Goal: Find specific page/section: Find specific page/section

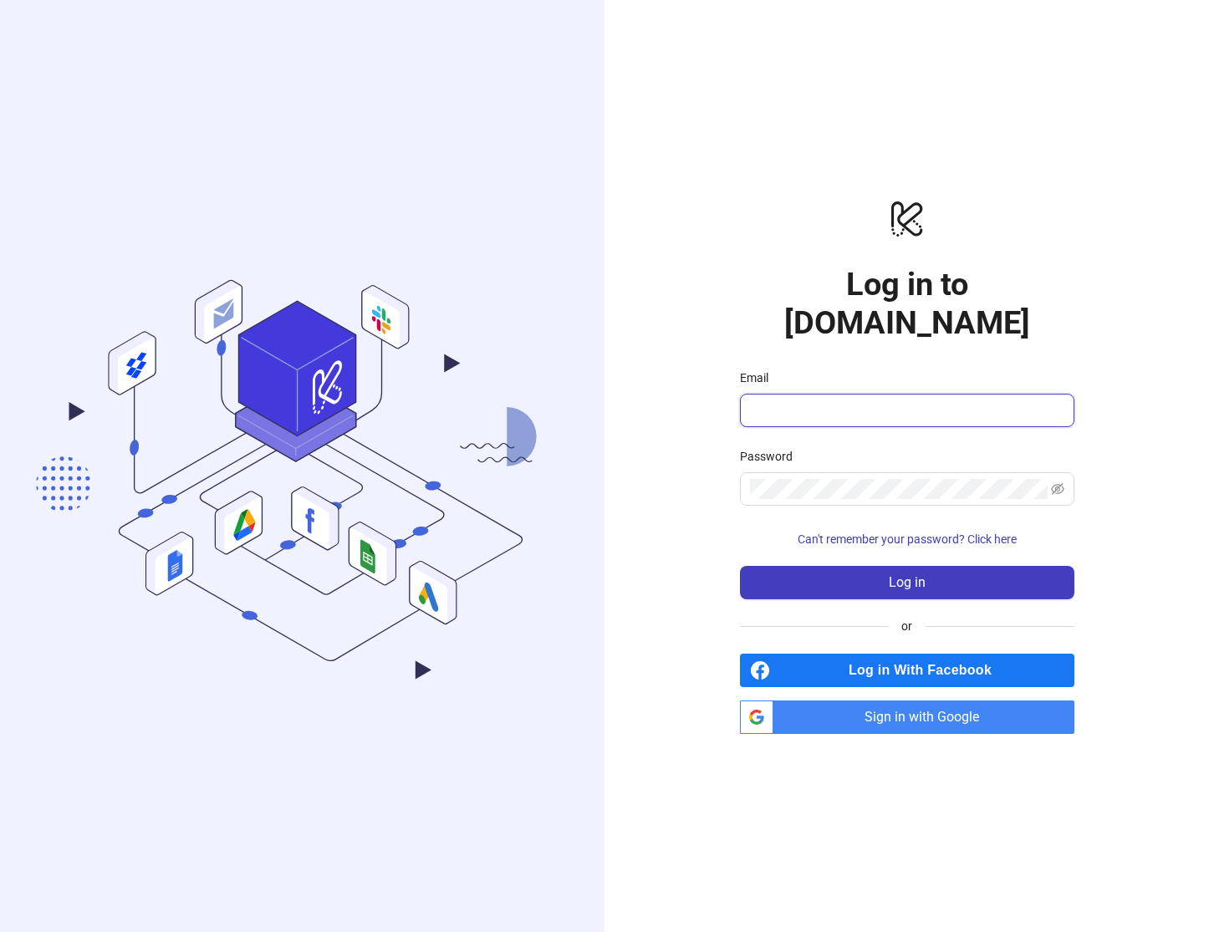
click at [804, 400] on input "Email" at bounding box center [905, 410] width 311 height 20
type input "**********"
click at [740, 566] on button "Log in" at bounding box center [907, 582] width 334 height 33
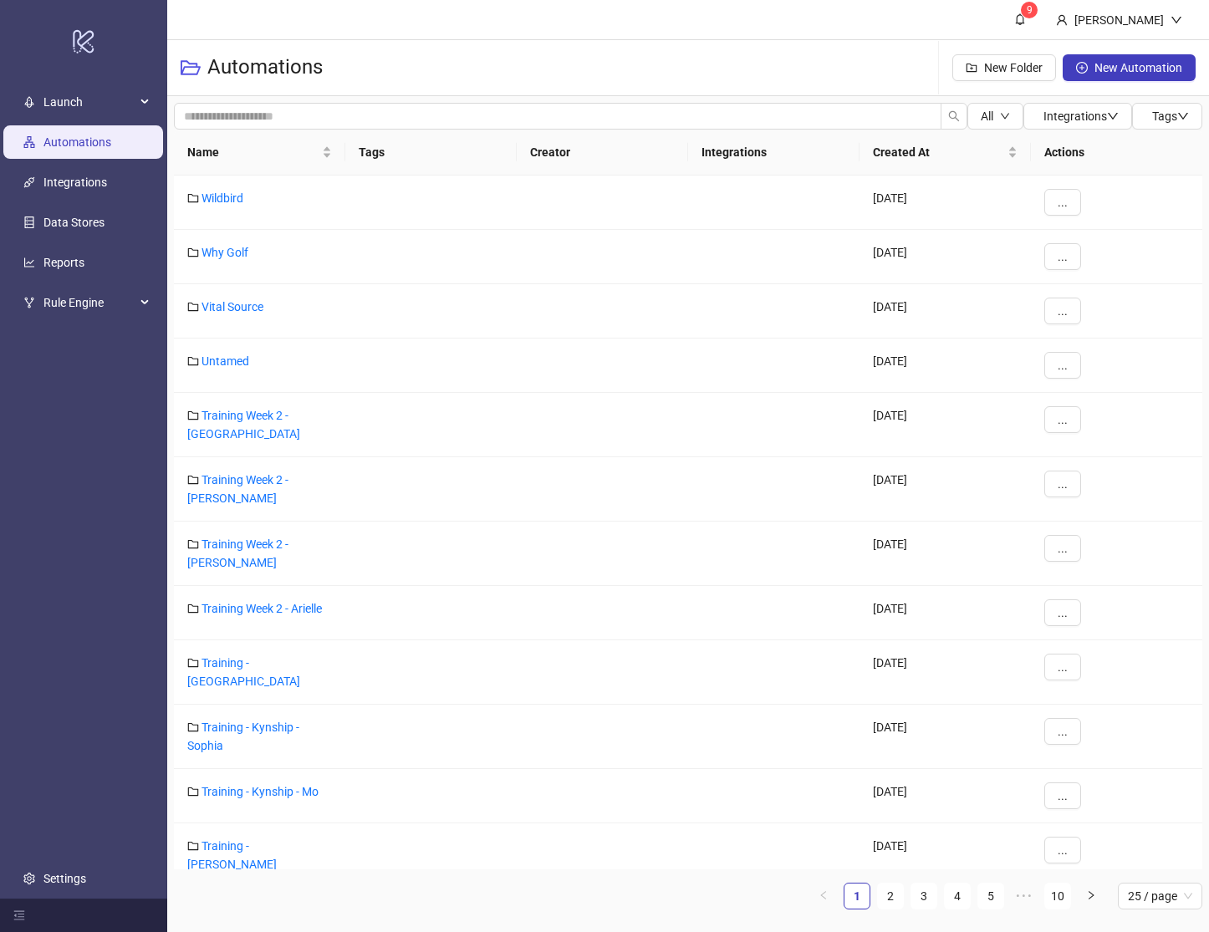
click at [427, 16] on header "9 [PERSON_NAME]" at bounding box center [687, 20] width 1041 height 40
click at [895, 902] on link "2" at bounding box center [890, 895] width 25 height 25
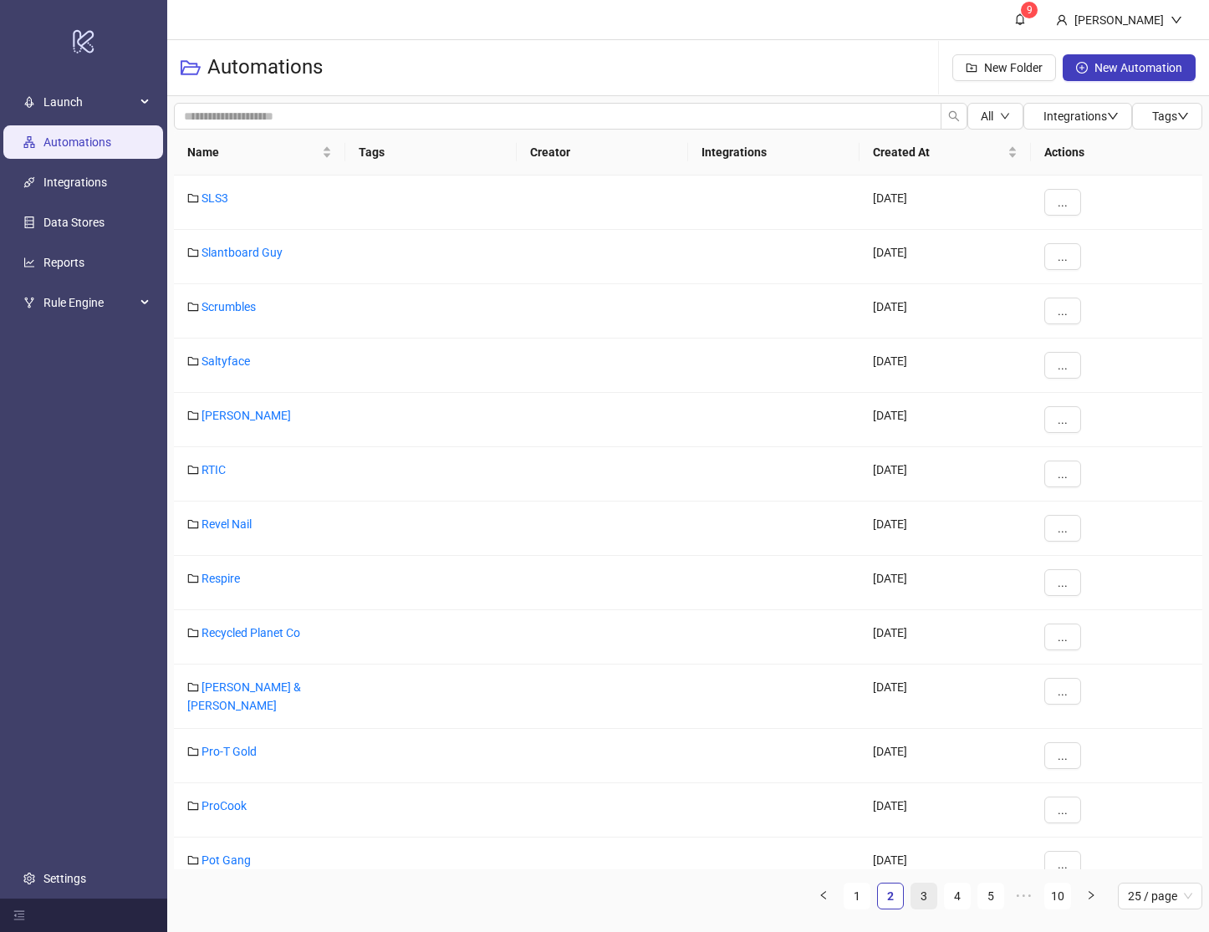
click at [935, 903] on link "3" at bounding box center [923, 895] width 25 height 25
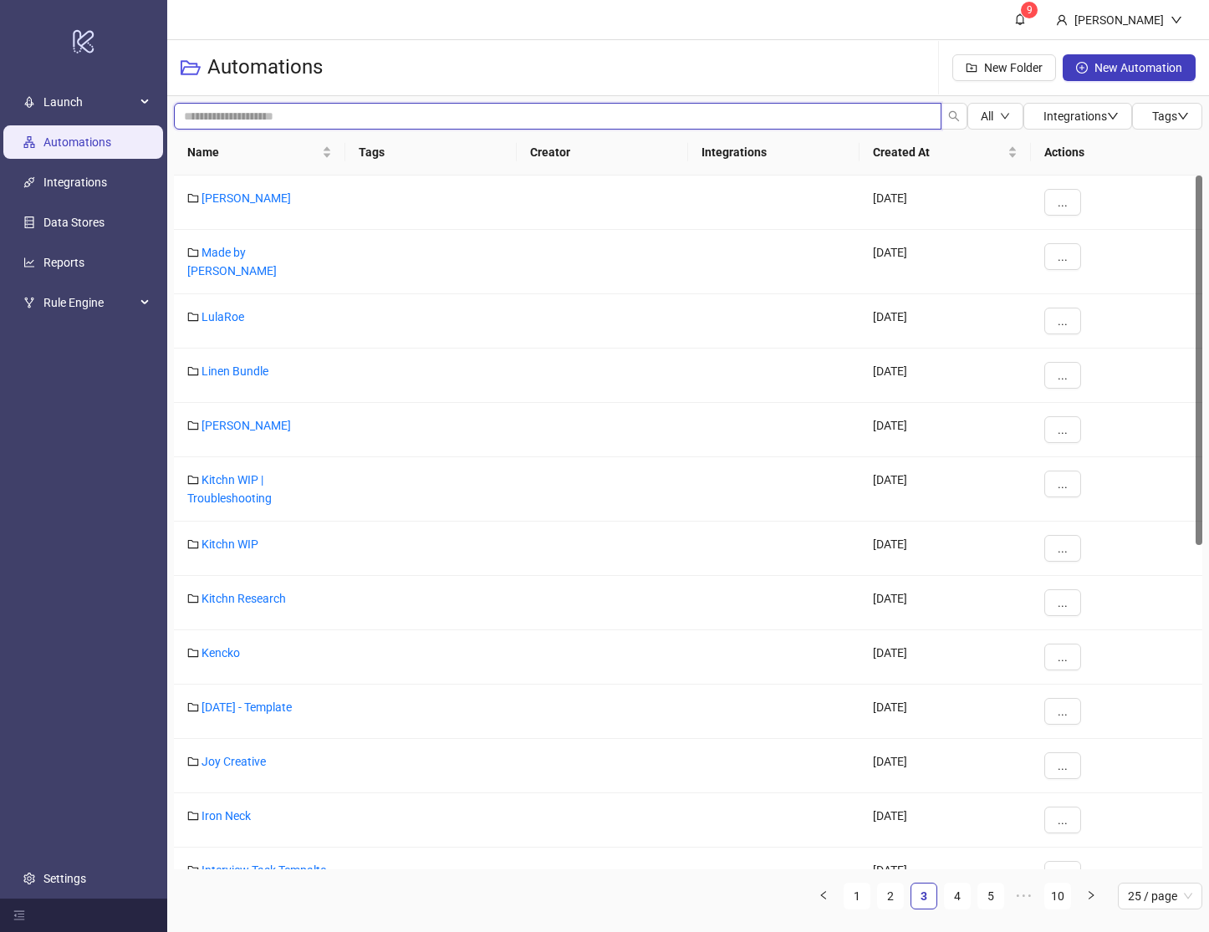
click at [296, 112] on input "search" at bounding box center [557, 116] width 767 height 27
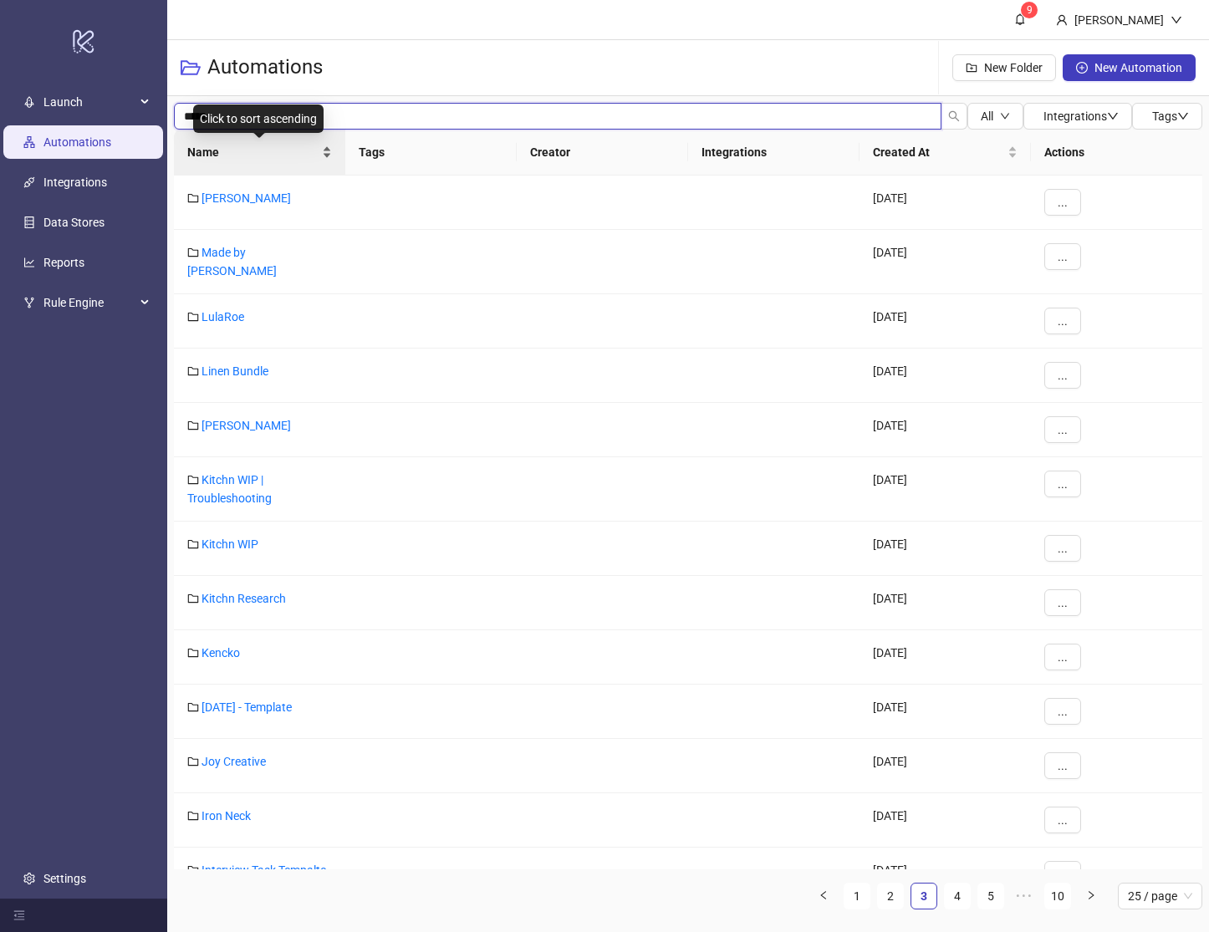
type input "*****"
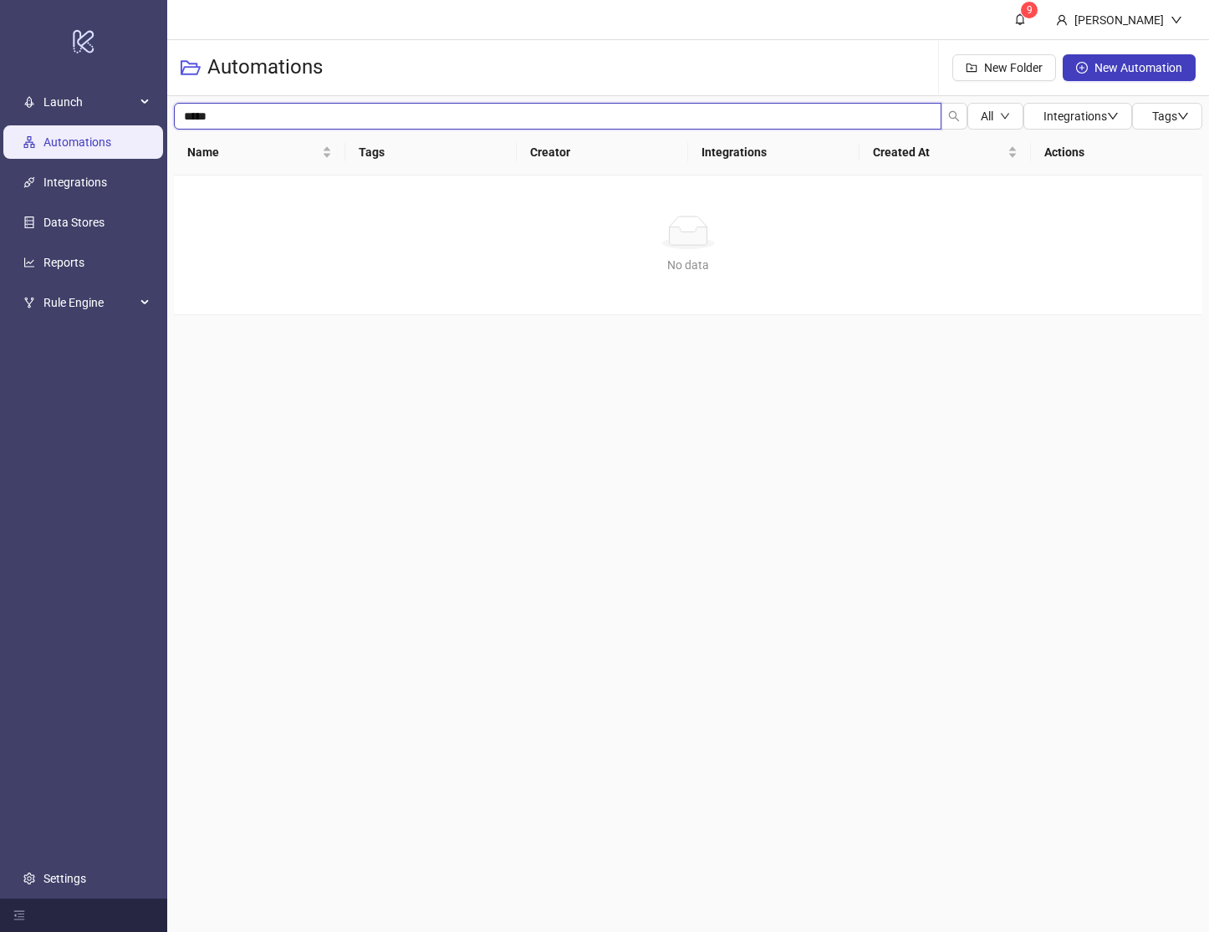
click at [243, 105] on input "*****" at bounding box center [557, 116] width 767 height 27
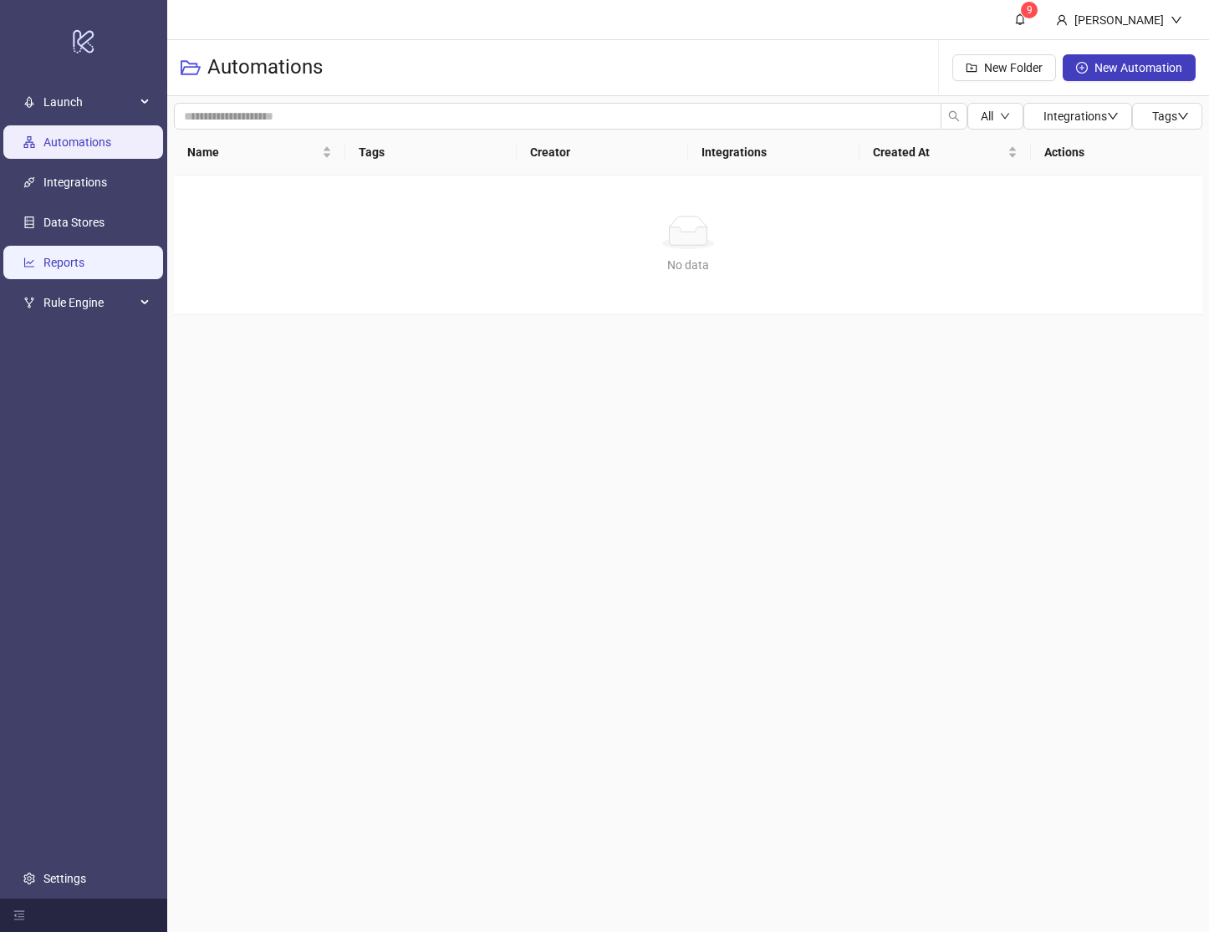
click at [84, 269] on link "Reports" at bounding box center [63, 262] width 41 height 13
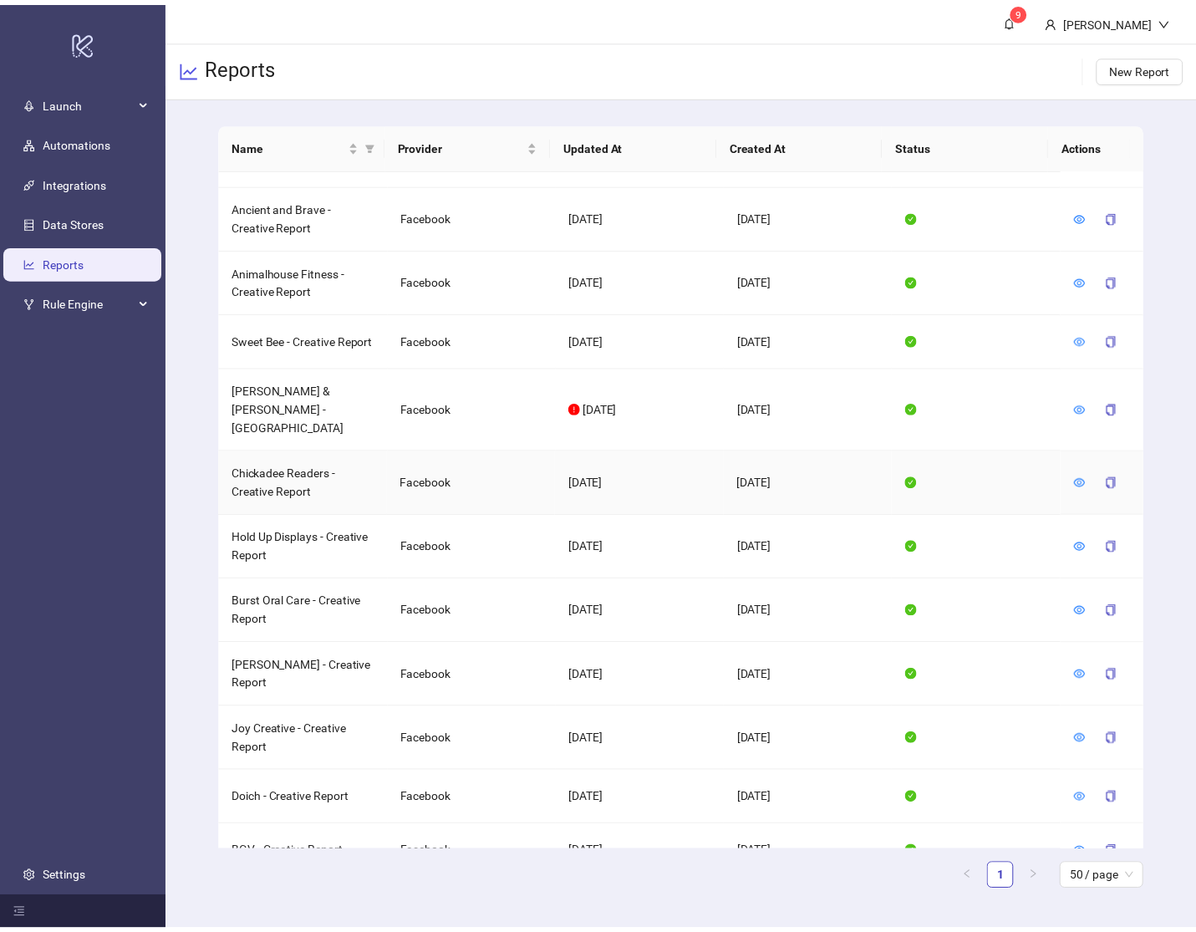
scroll to position [1127, 0]
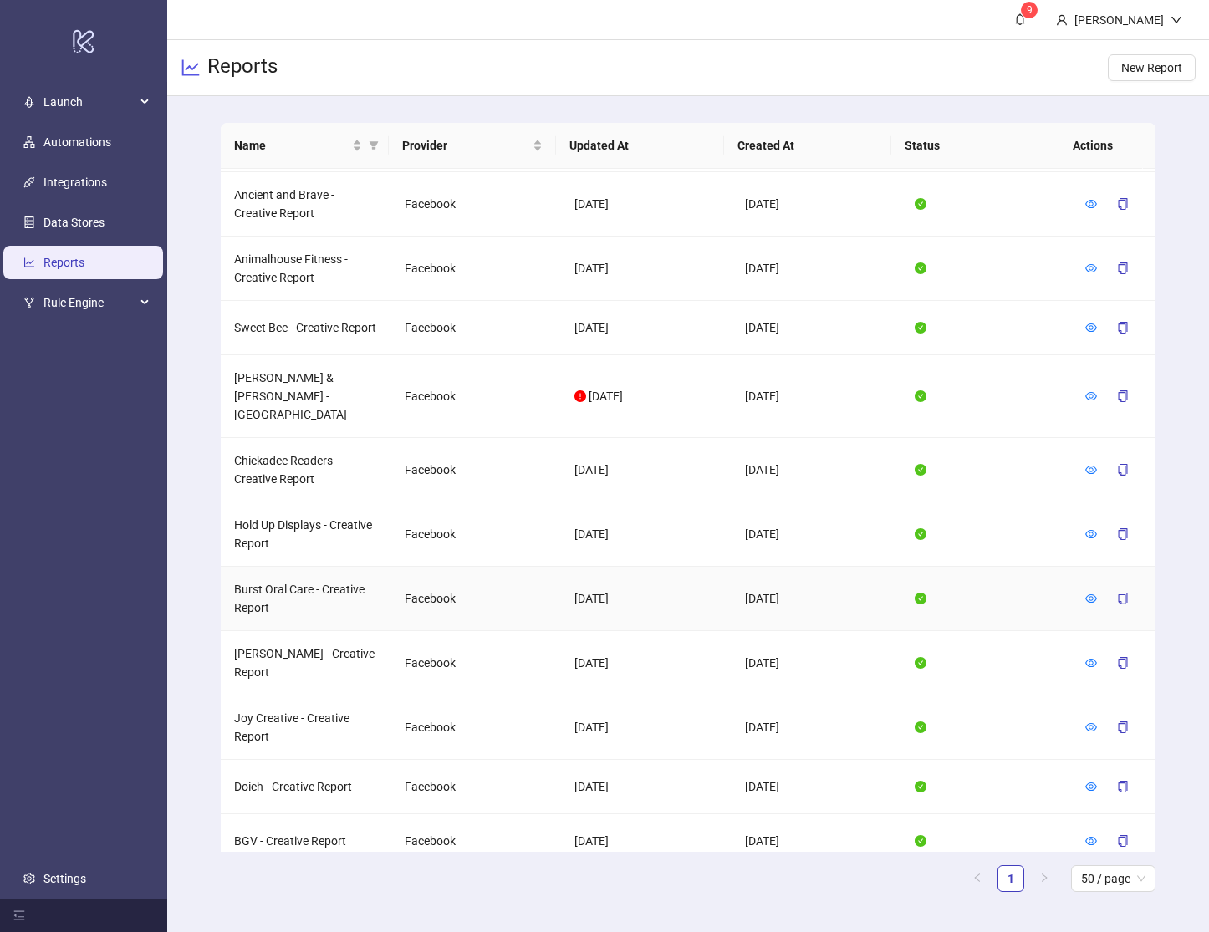
click at [316, 567] on td "Burst Oral Care - Creative Report" at bounding box center [306, 599] width 170 height 64
click at [1085, 594] on icon "eye" at bounding box center [1091, 598] width 12 height 8
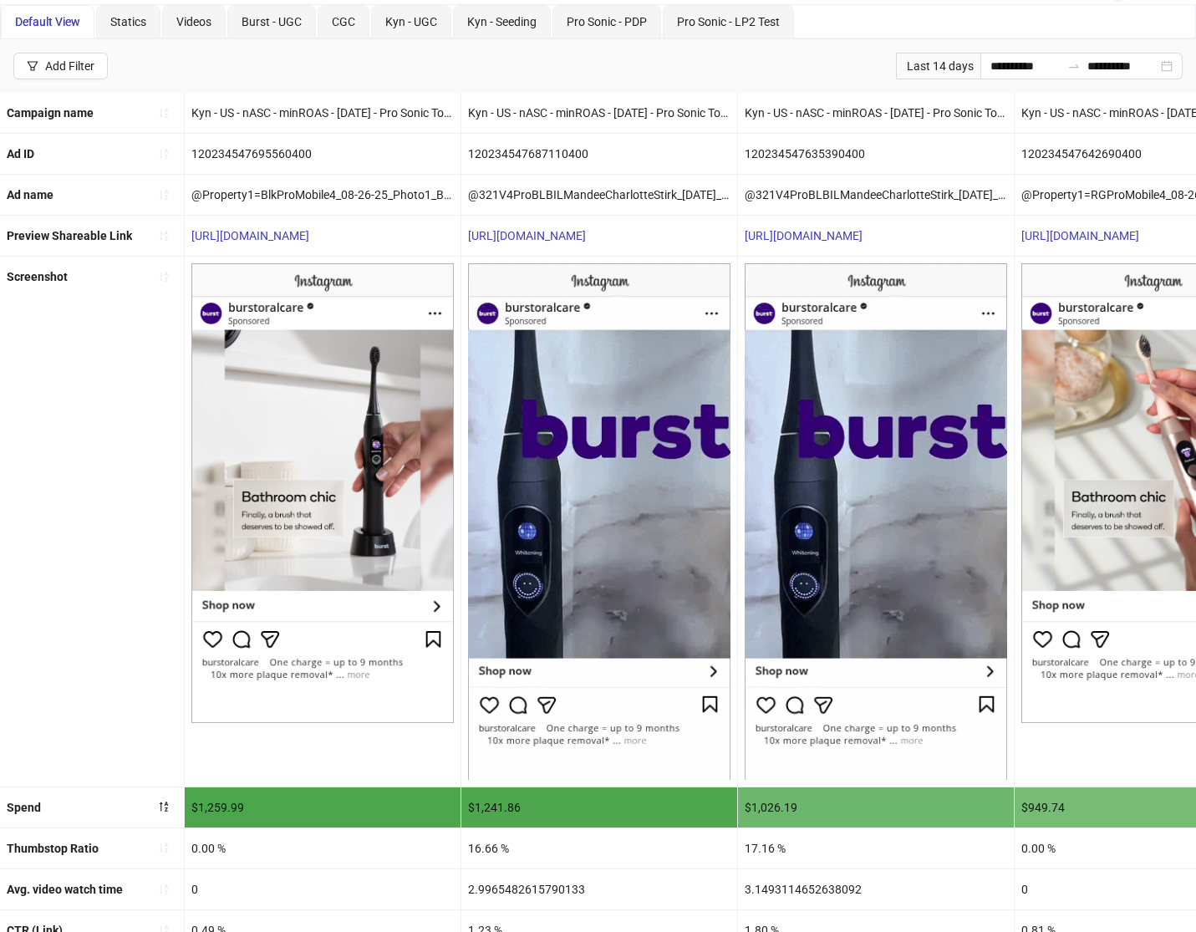
scroll to position [167, 0]
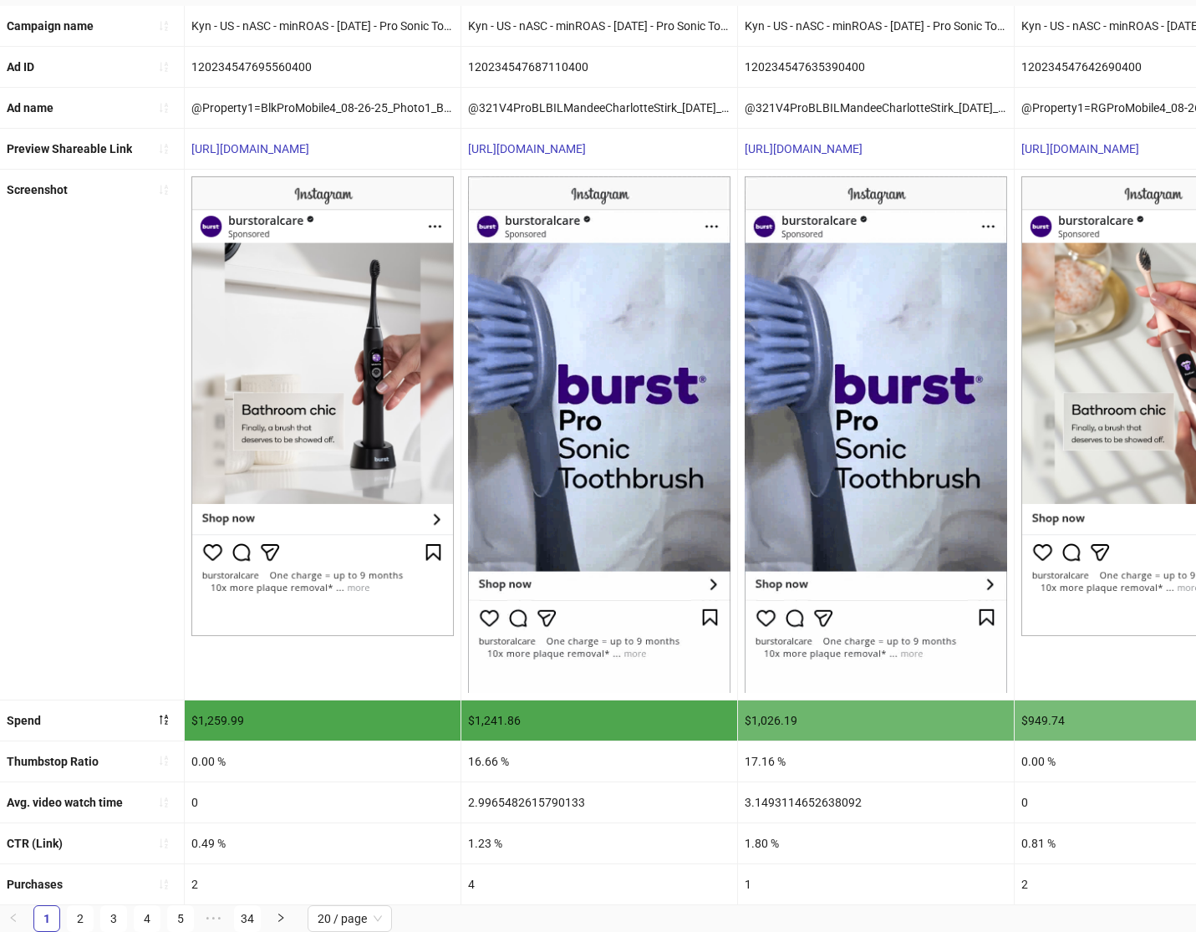
click at [575, 449] on img at bounding box center [599, 434] width 262 height 516
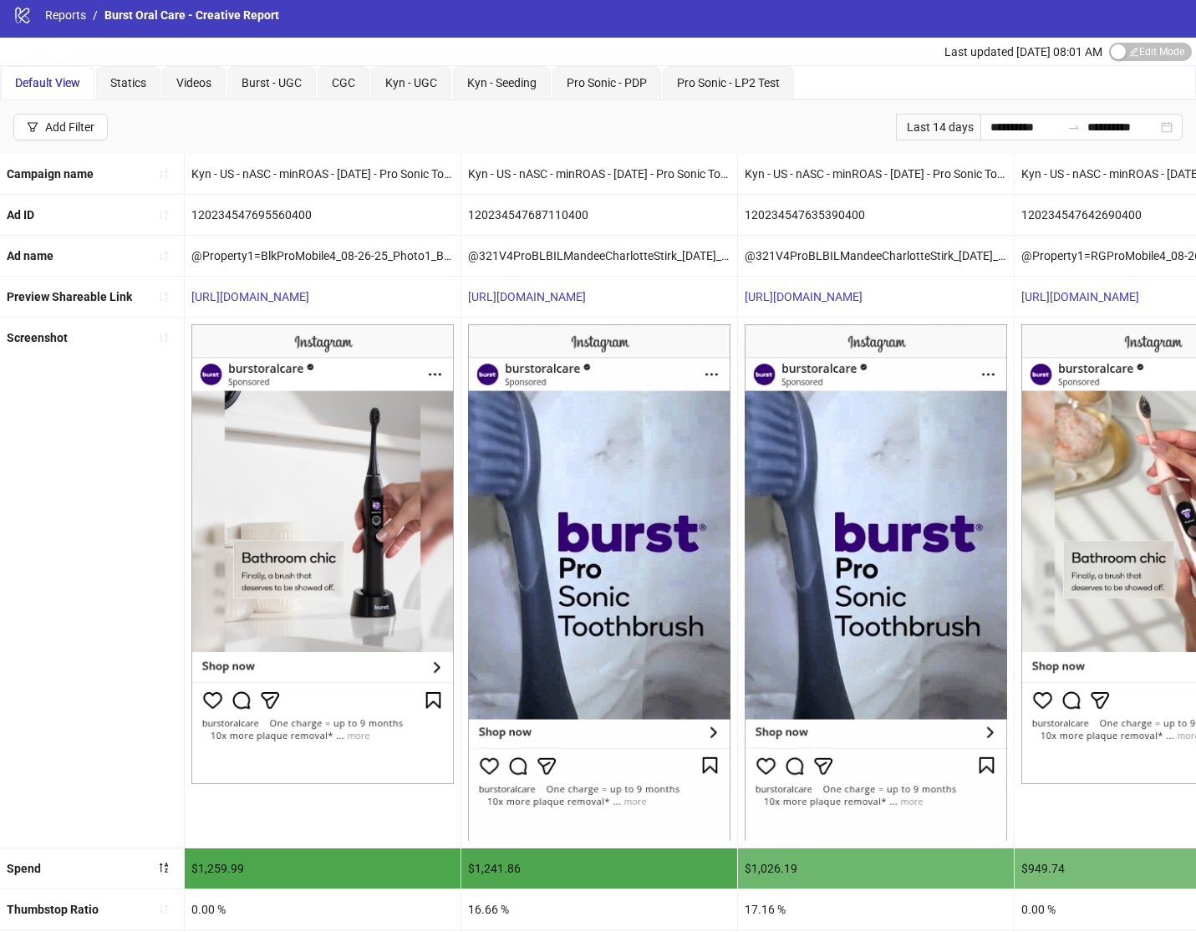
scroll to position [0, 0]
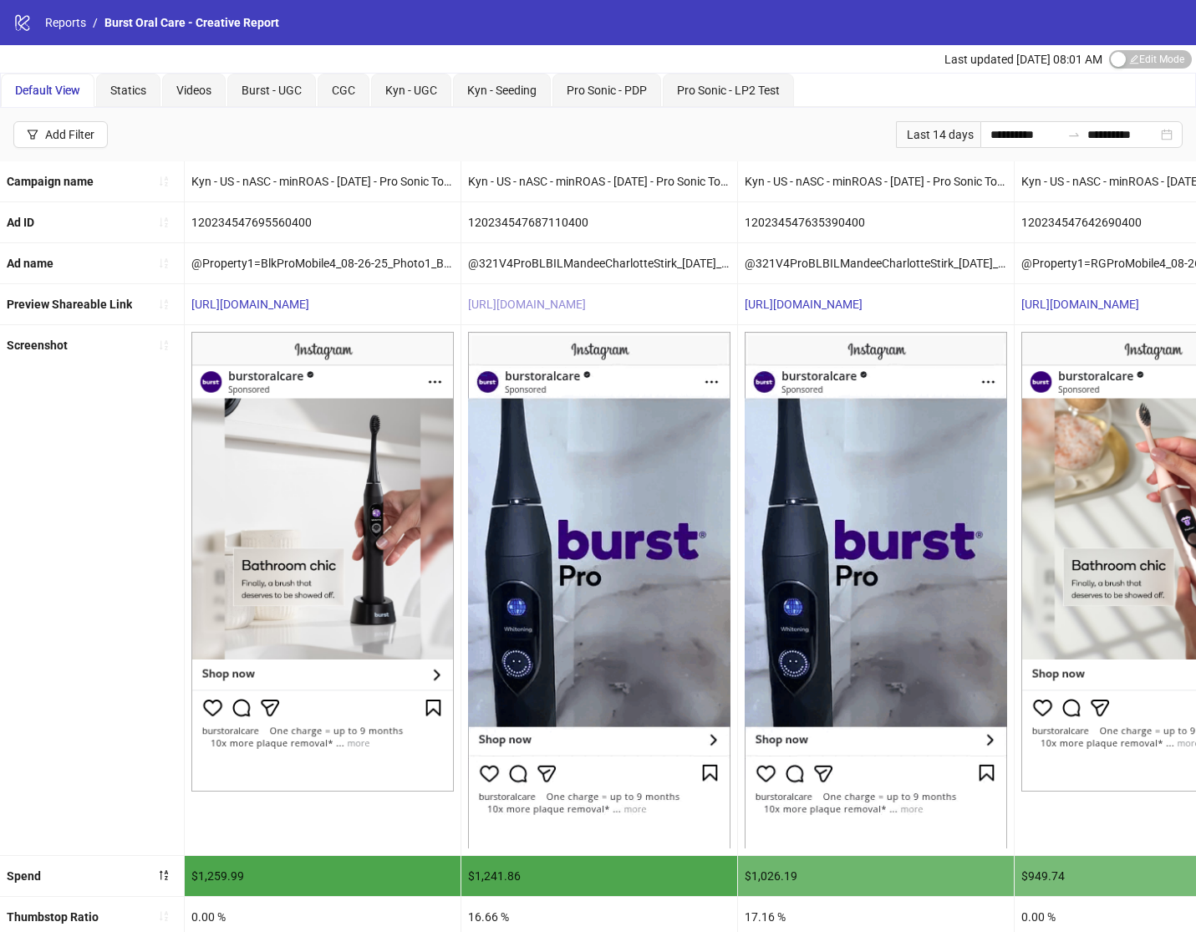
click at [586, 305] on link "[URL][DOMAIN_NAME]" at bounding box center [527, 304] width 118 height 13
